Goal: Task Accomplishment & Management: Manage account settings

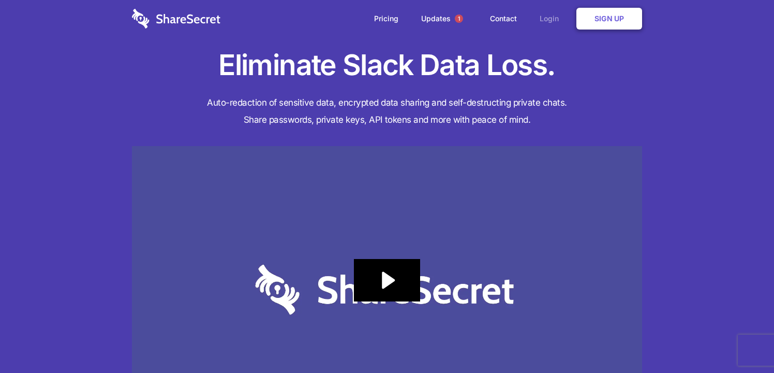
click at [541, 20] on link "Login" at bounding box center [551, 19] width 45 height 32
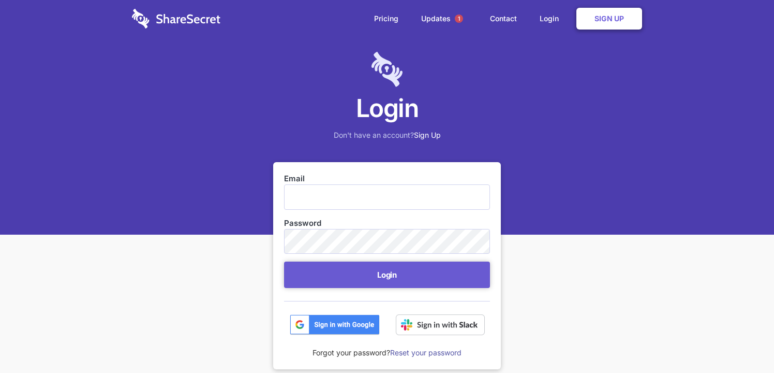
click at [400, 203] on input "Email" at bounding box center [387, 196] width 206 height 25
type input "[EMAIL_ADDRESS][DOMAIN_NAME]"
